Goal: Information Seeking & Learning: Learn about a topic

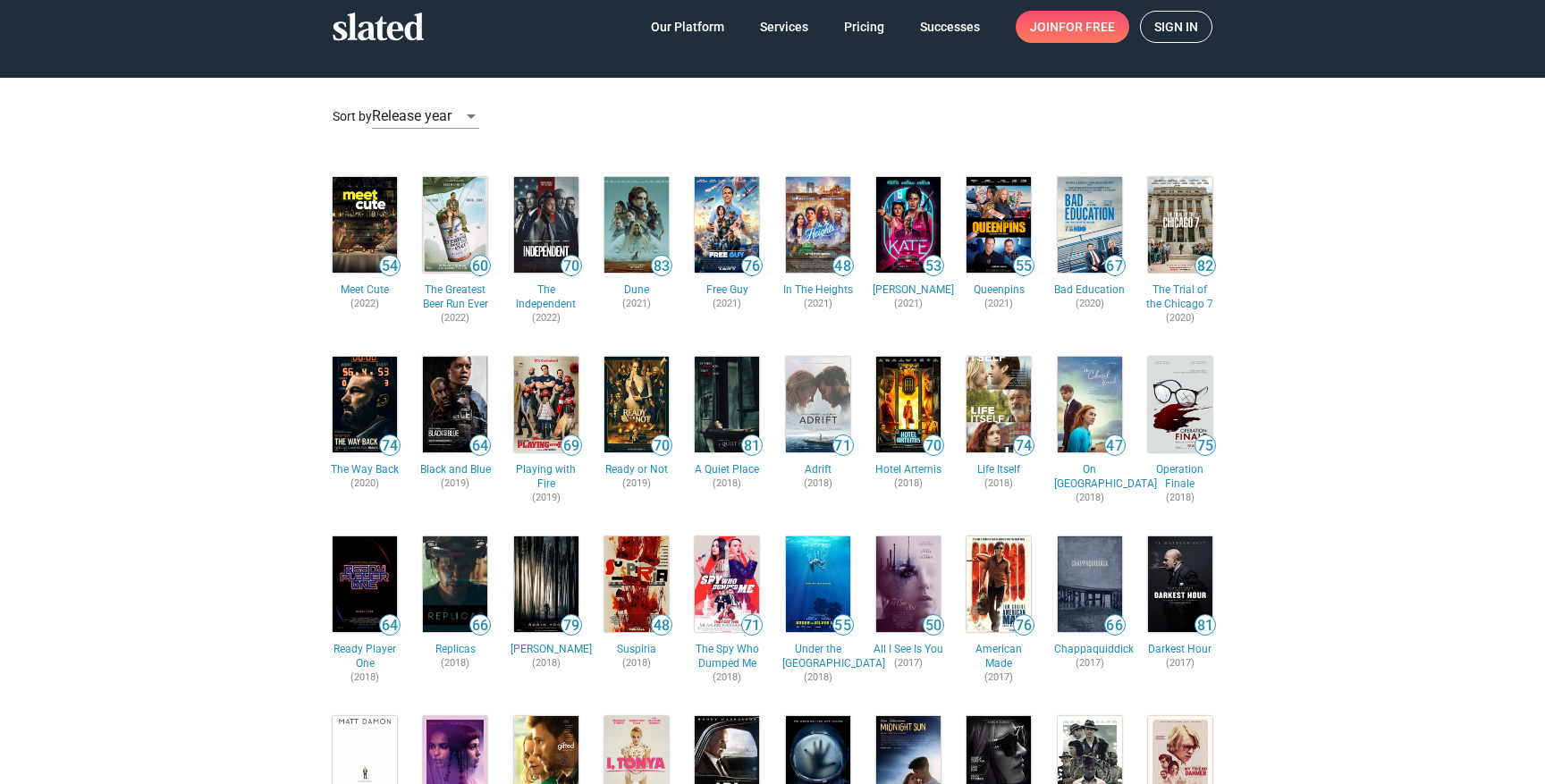
scroll to position [30, 0]
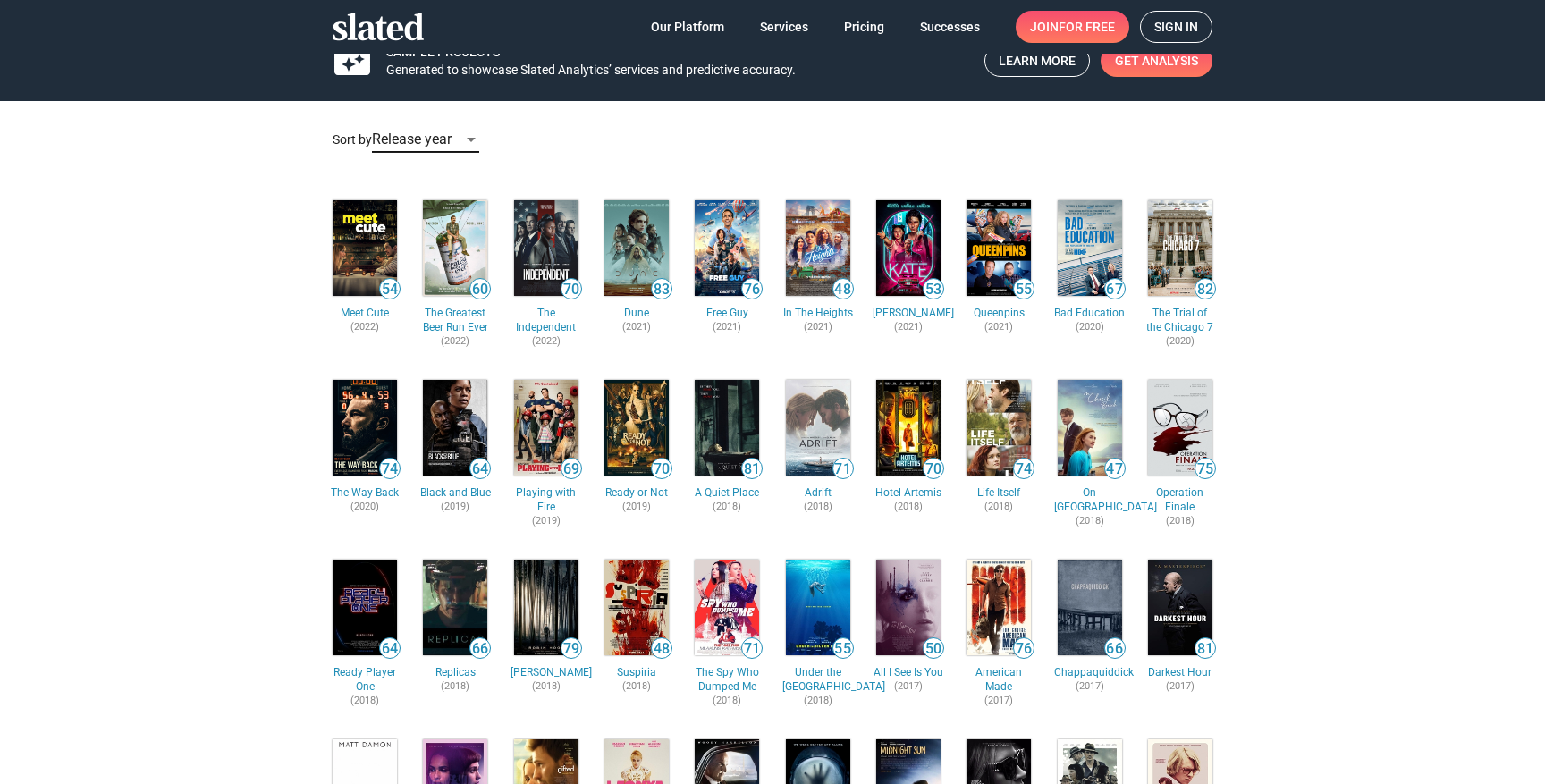
click at [460, 144] on div "Release year" at bounding box center [417, 139] width 91 height 18
click at [714, 101] on div at bounding box center [772, 392] width 1545 height 784
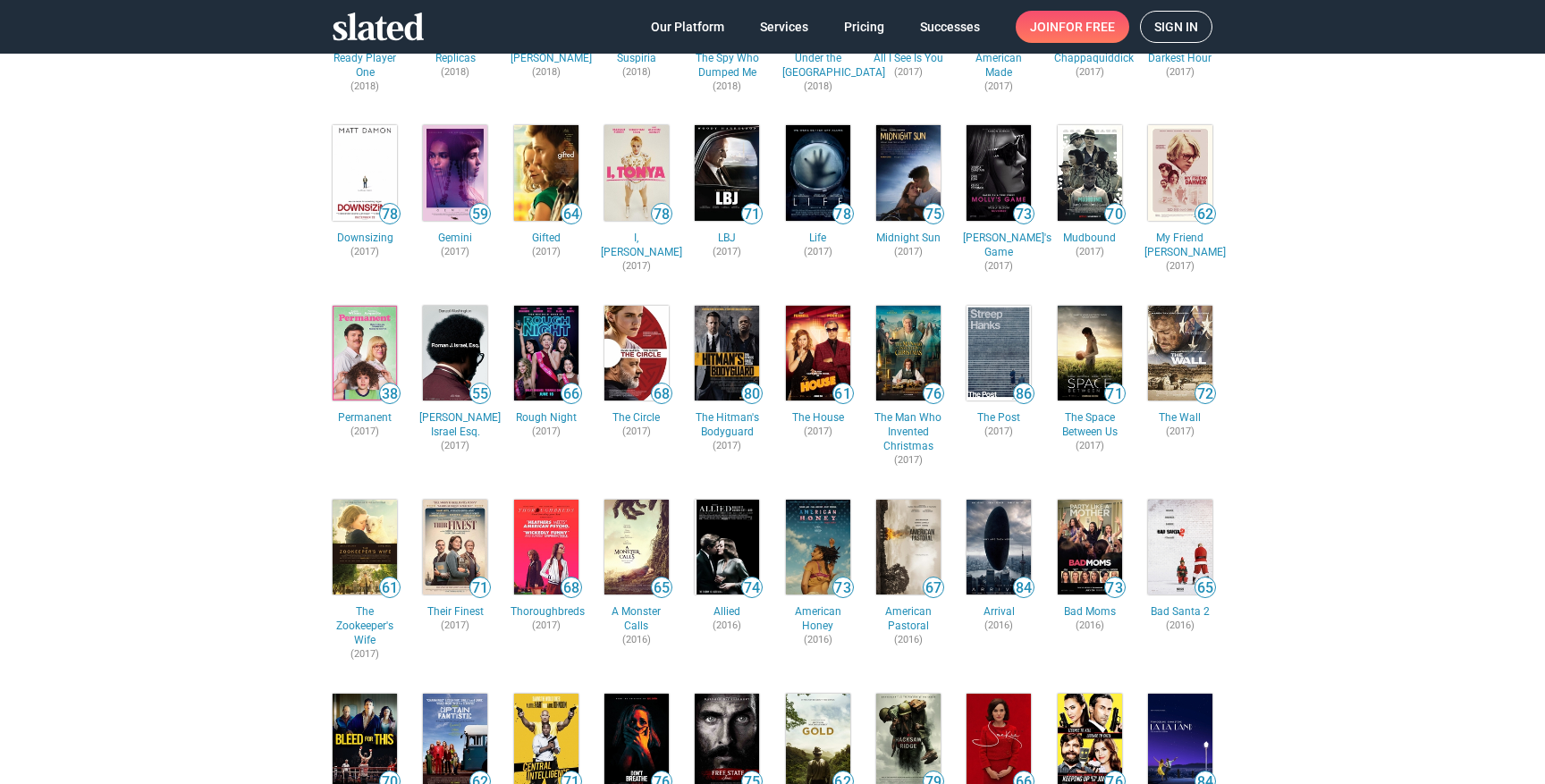
scroll to position [667, 0]
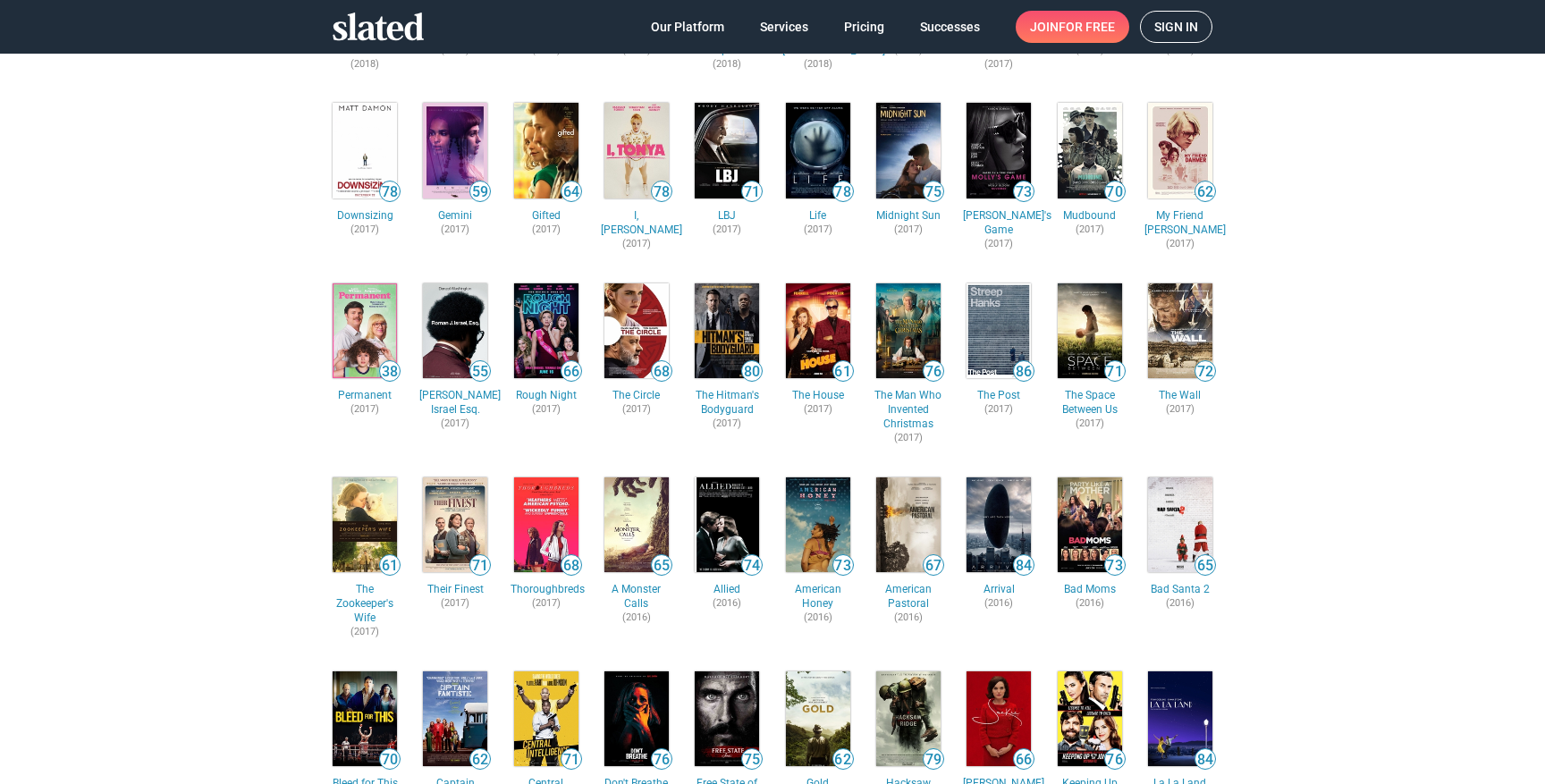
click at [988, 353] on img at bounding box center [999, 331] width 65 height 96
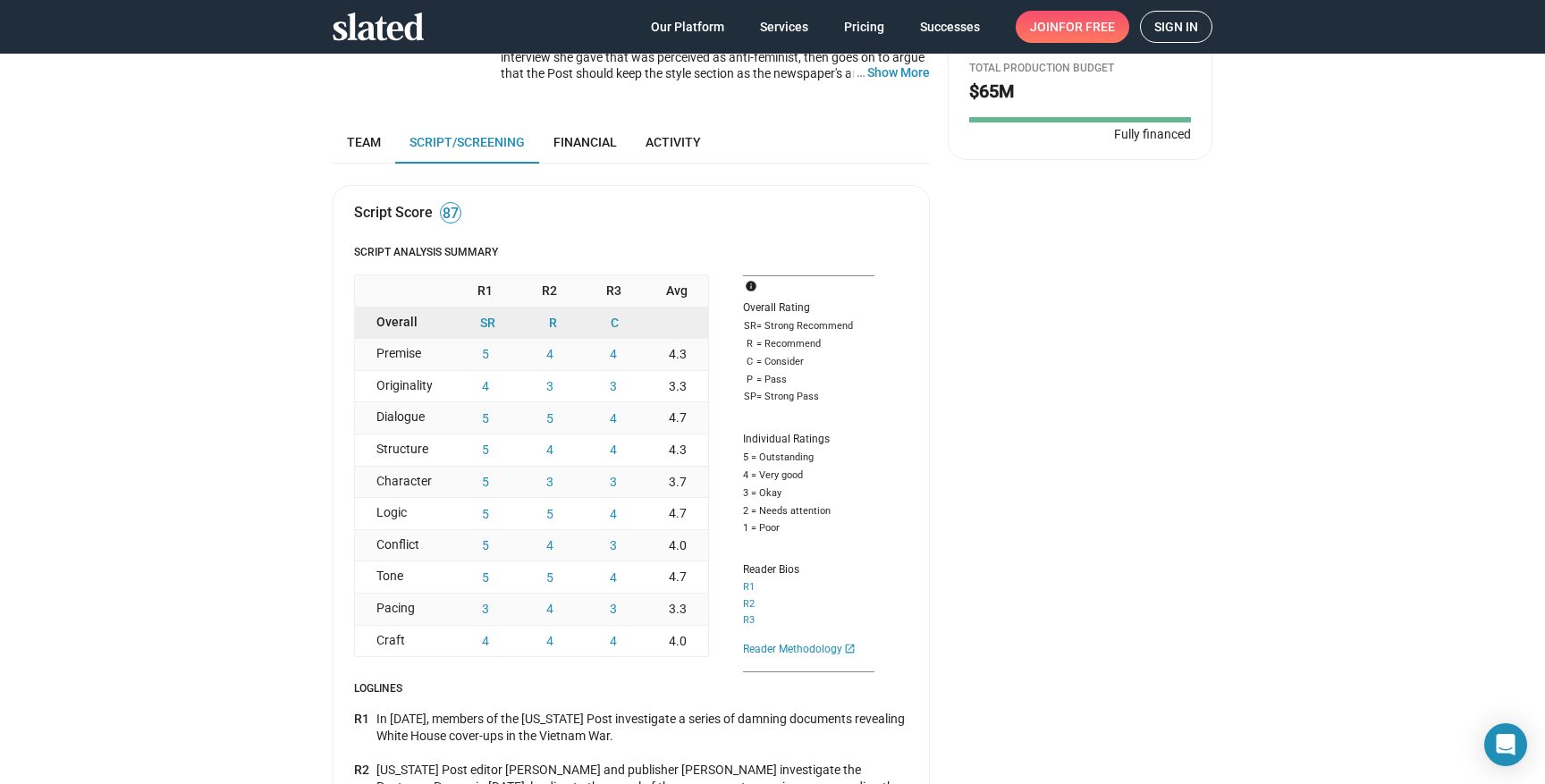
scroll to position [452, 0]
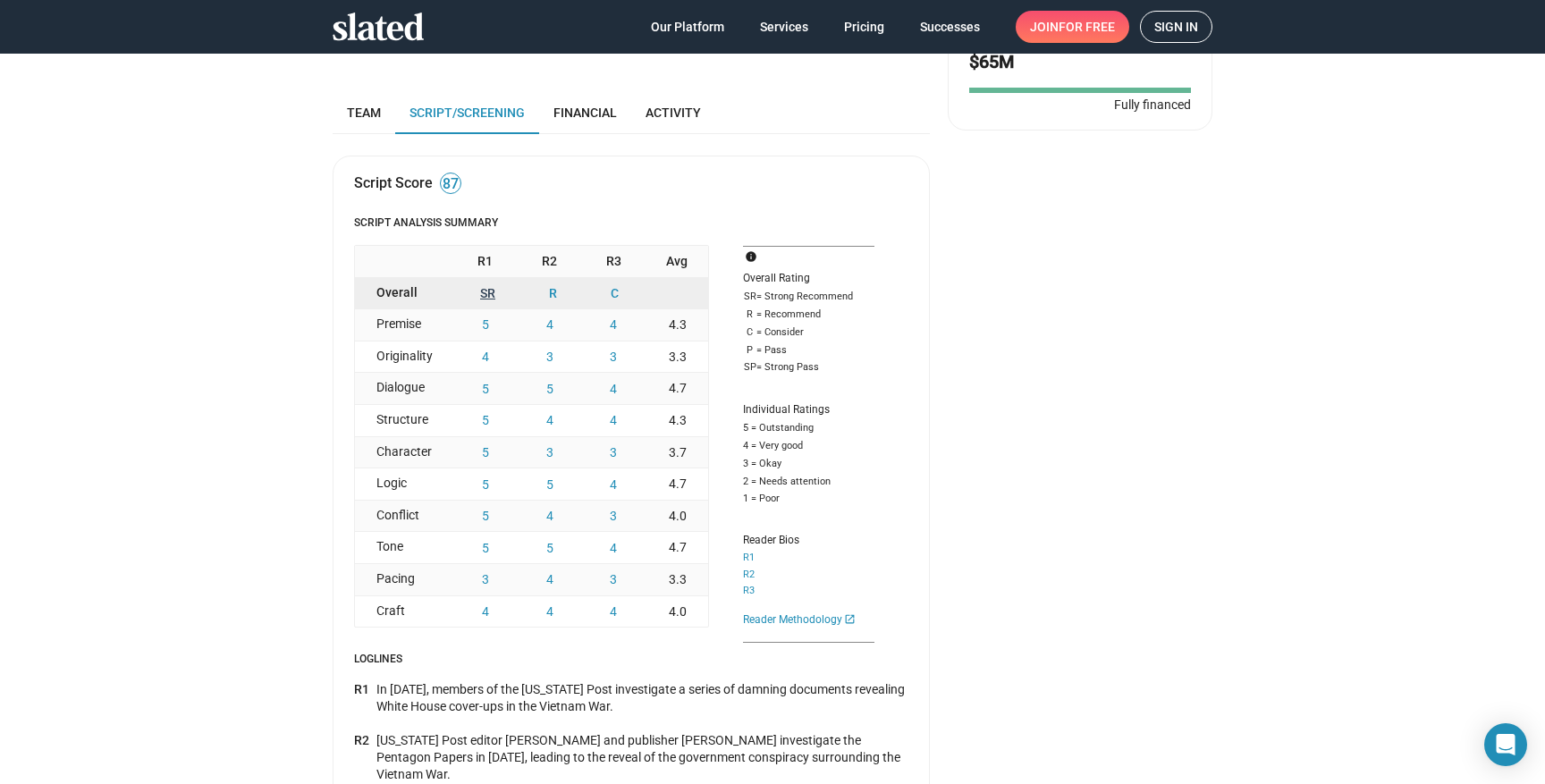
click at [477, 296] on button "SR" at bounding box center [487, 293] width 69 height 31
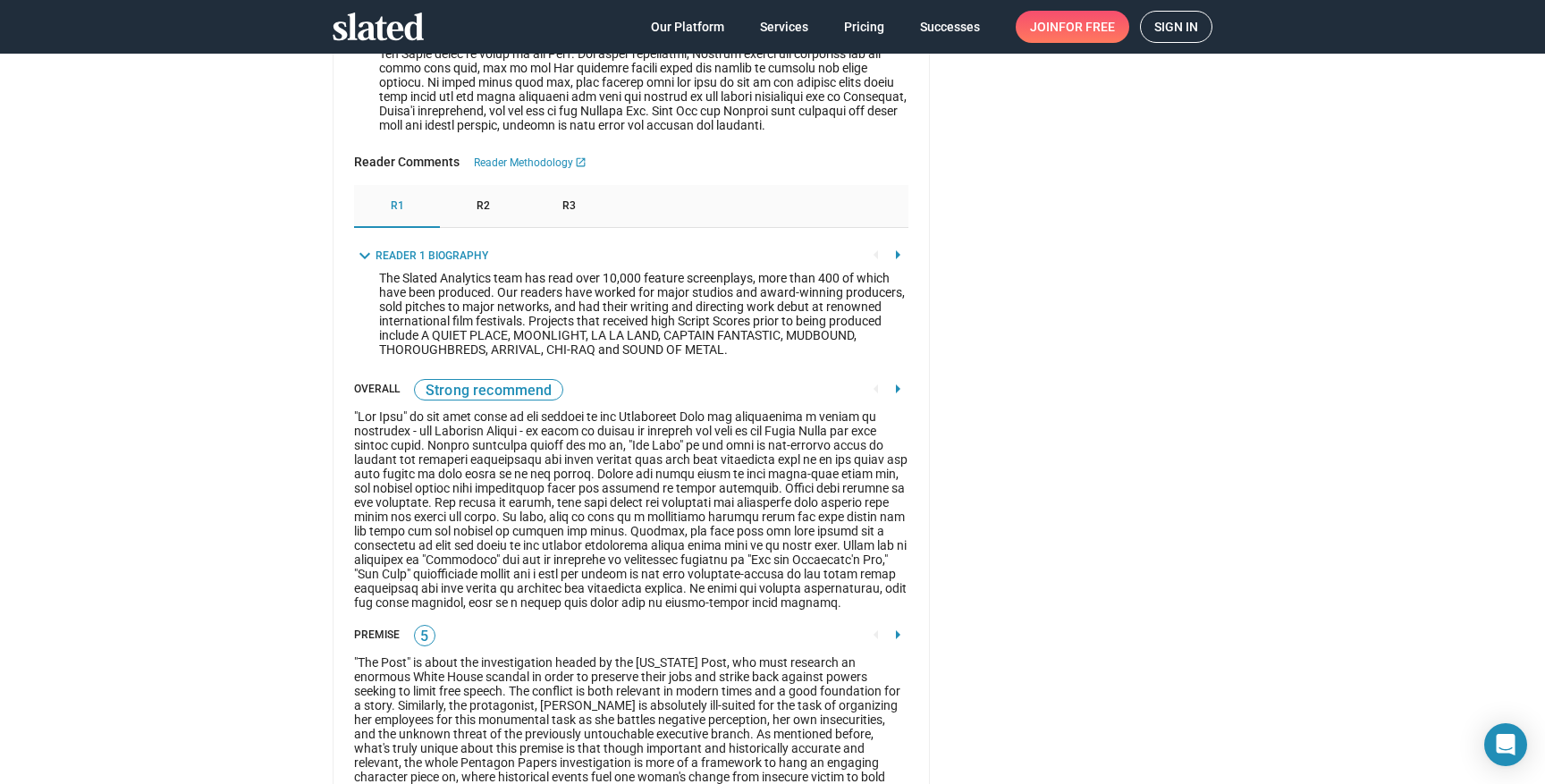
scroll to position [3556, 0]
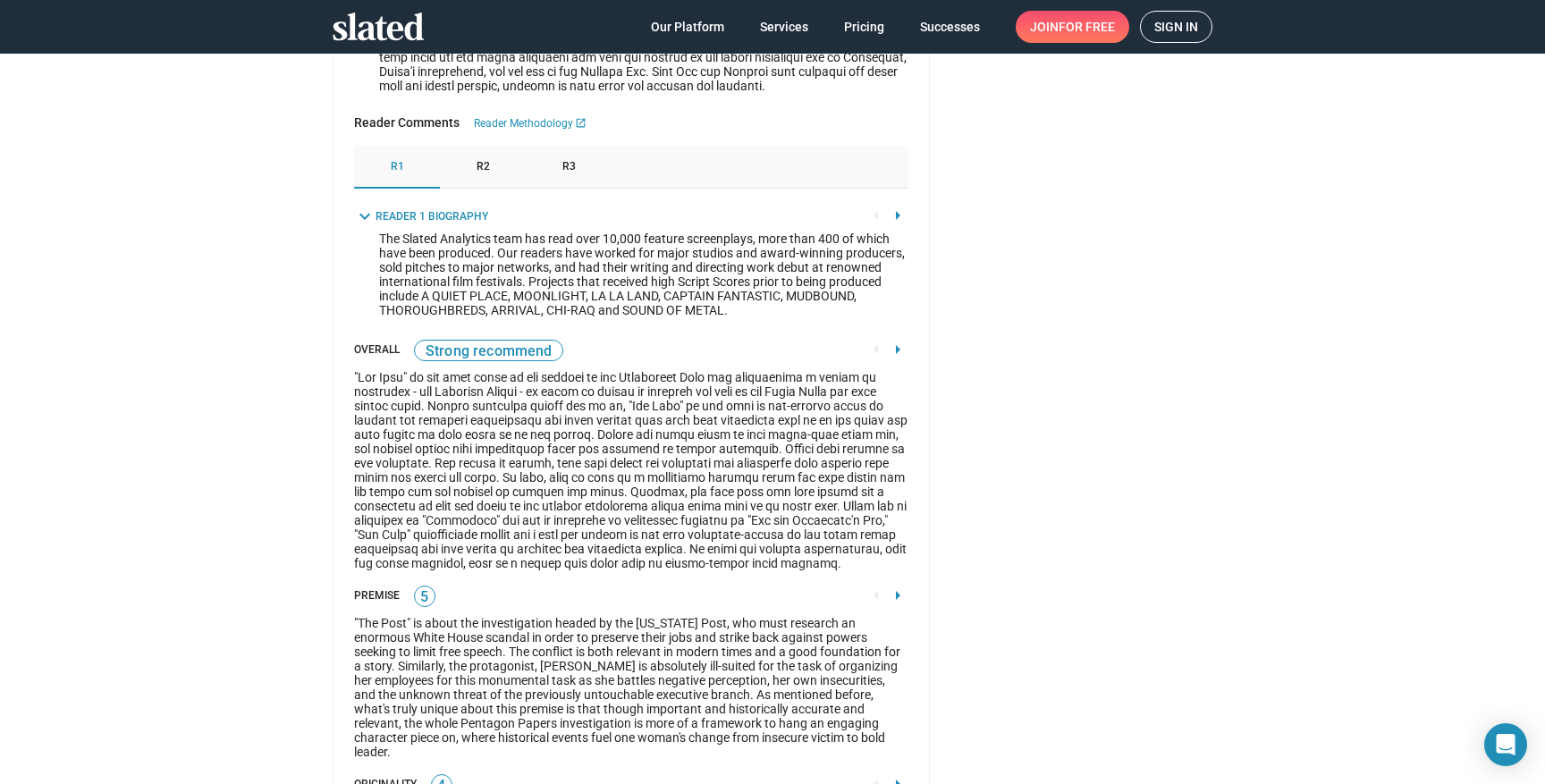
click at [367, 227] on mat-icon "expand_more" at bounding box center [365, 216] width 21 height 21
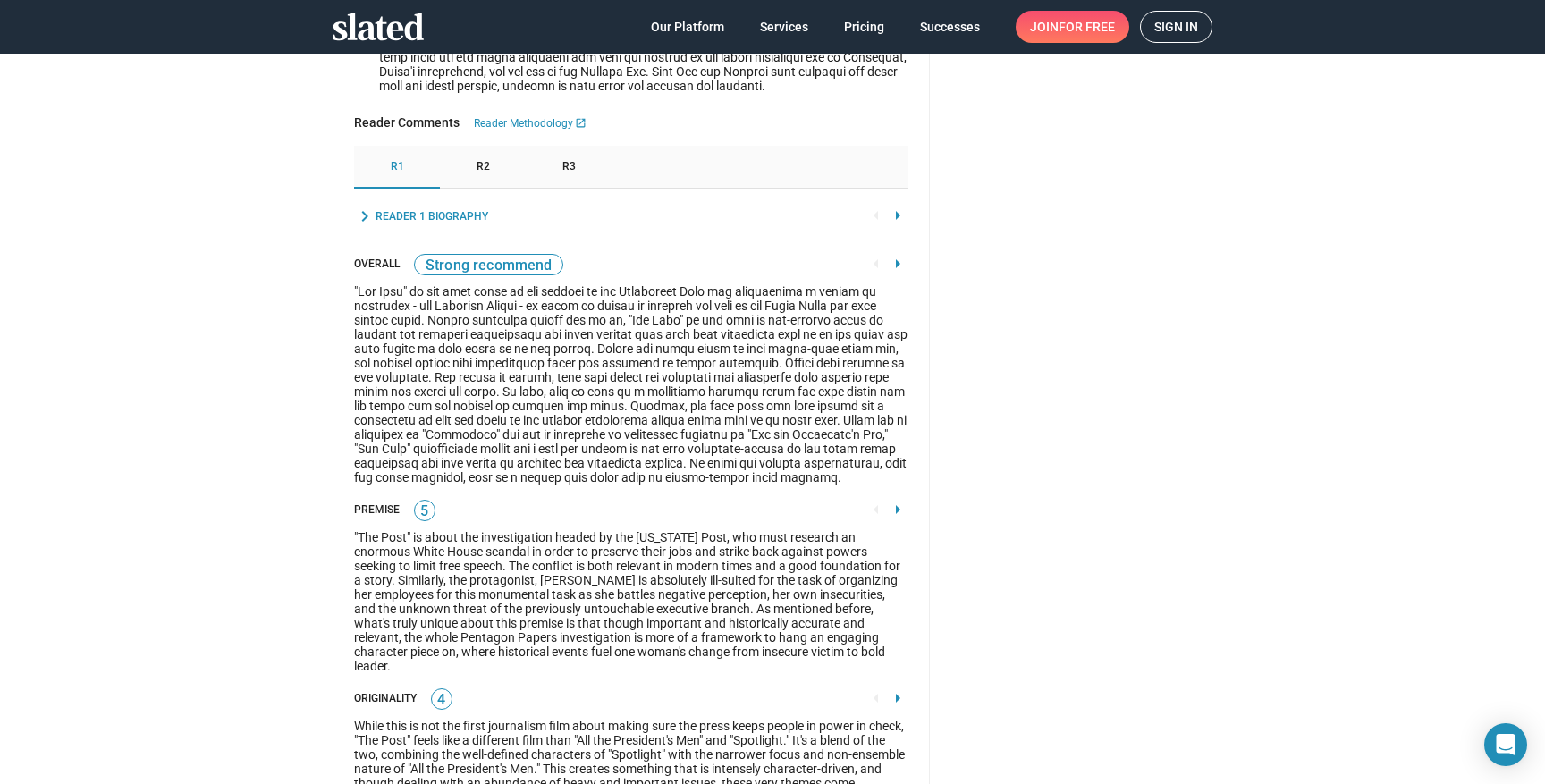
click at [480, 188] on div "R2" at bounding box center [483, 167] width 86 height 43
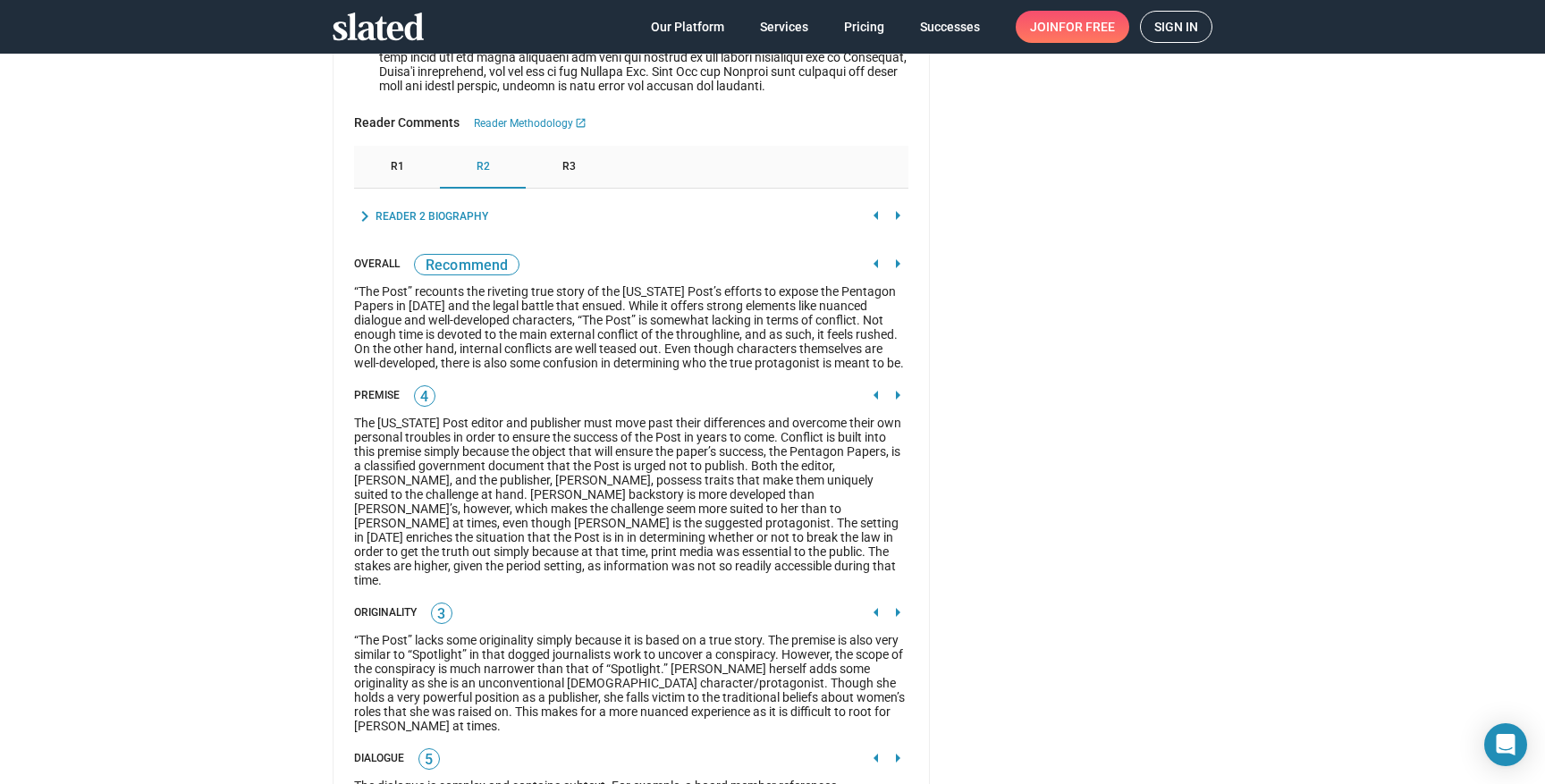
click at [365, 227] on mat-icon "chevron_right" at bounding box center [365, 216] width 21 height 21
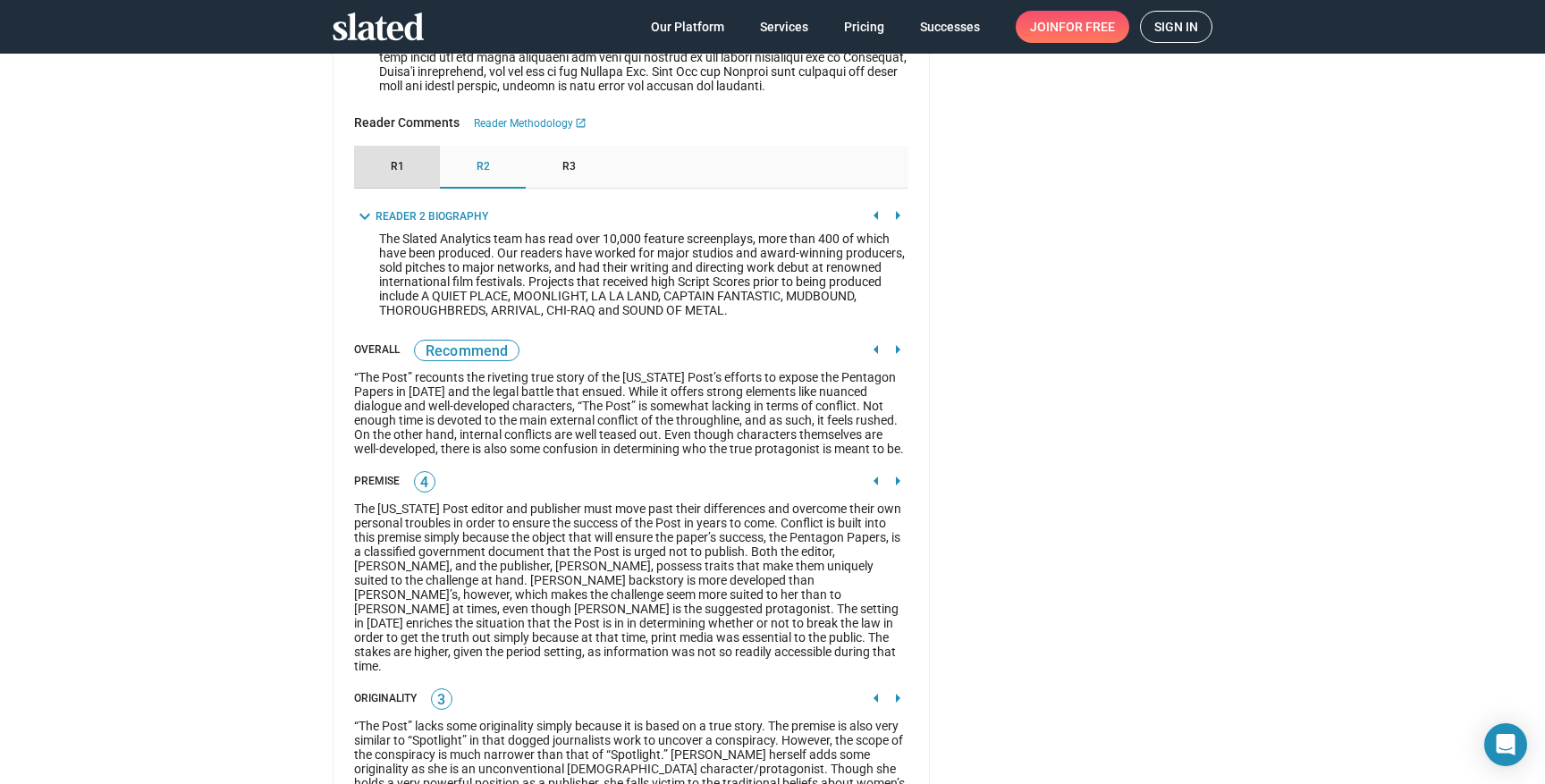
click at [397, 174] on span "R1" at bounding box center [397, 167] width 14 height 15
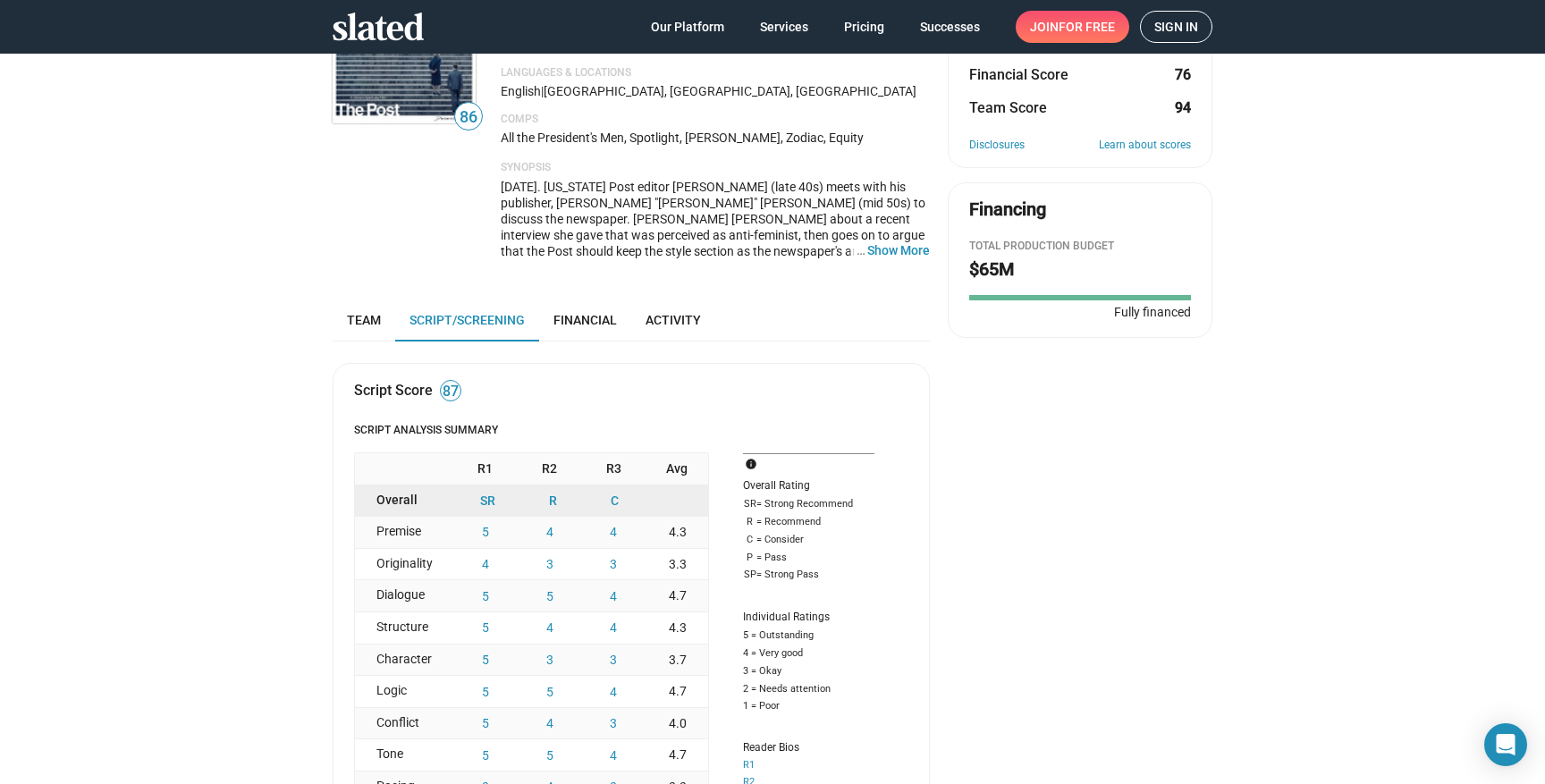
scroll to position [0, 0]
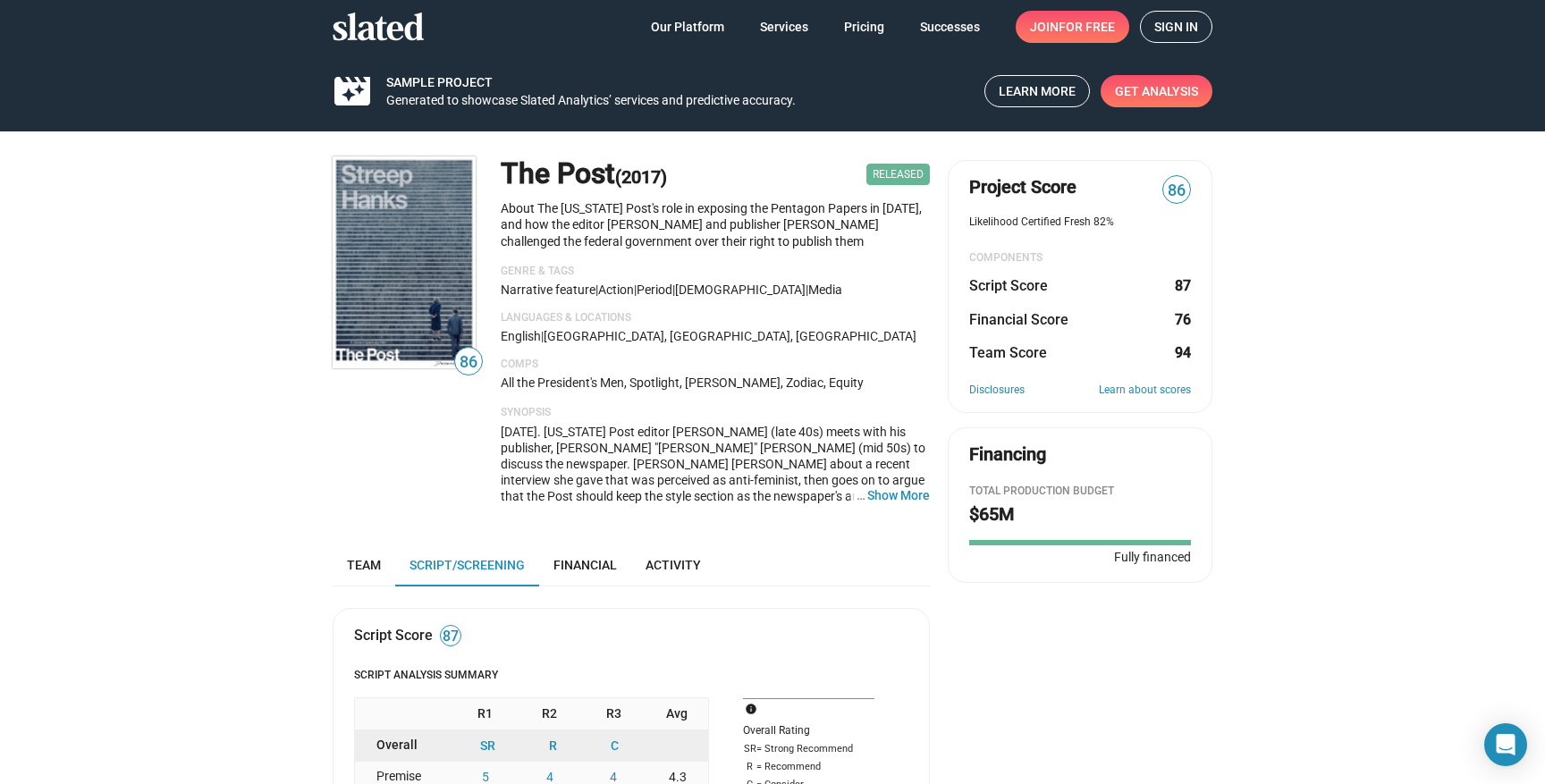
click at [553, 378] on p "All the President's Men, Spotlight, [PERSON_NAME], Zodiac, Equity" at bounding box center [715, 383] width 429 height 17
